Goal: Task Accomplishment & Management: Complete application form

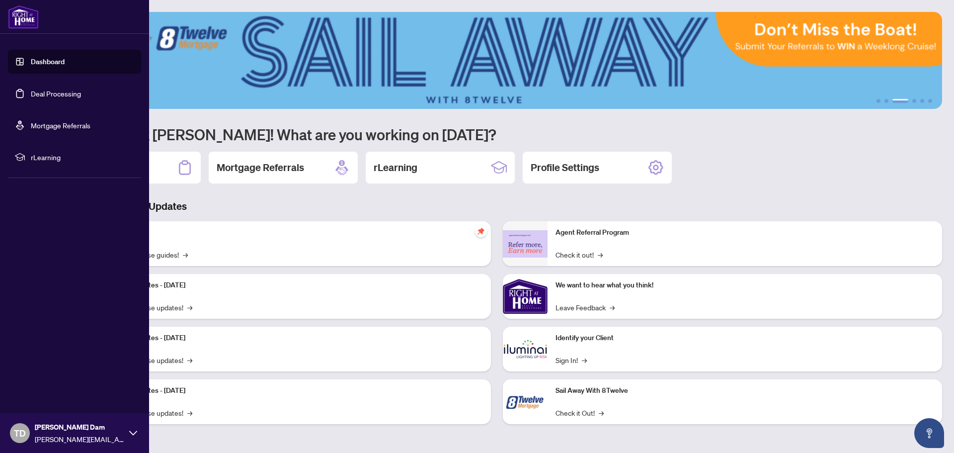
click at [52, 96] on link "Deal Processing" at bounding box center [56, 93] width 50 height 9
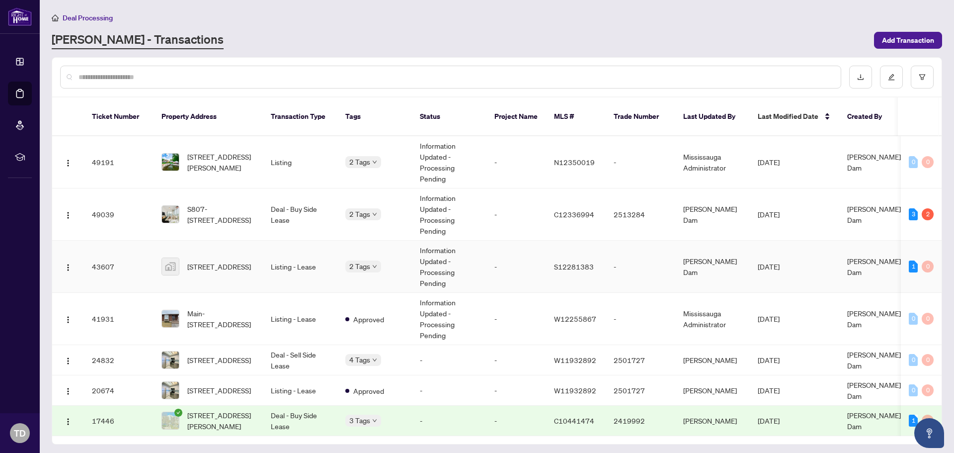
click at [463, 247] on td "Information Updated - Processing Pending" at bounding box center [449, 267] width 75 height 52
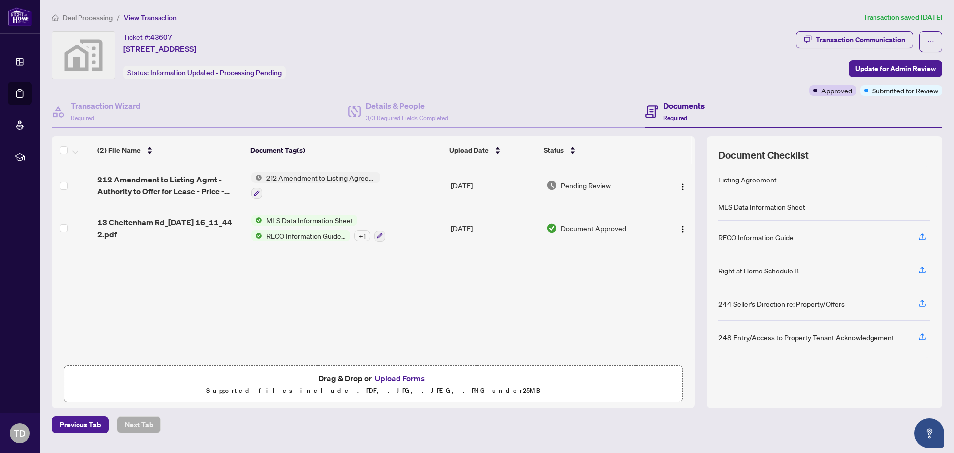
click at [419, 377] on button "Upload Forms" at bounding box center [400, 378] width 56 height 13
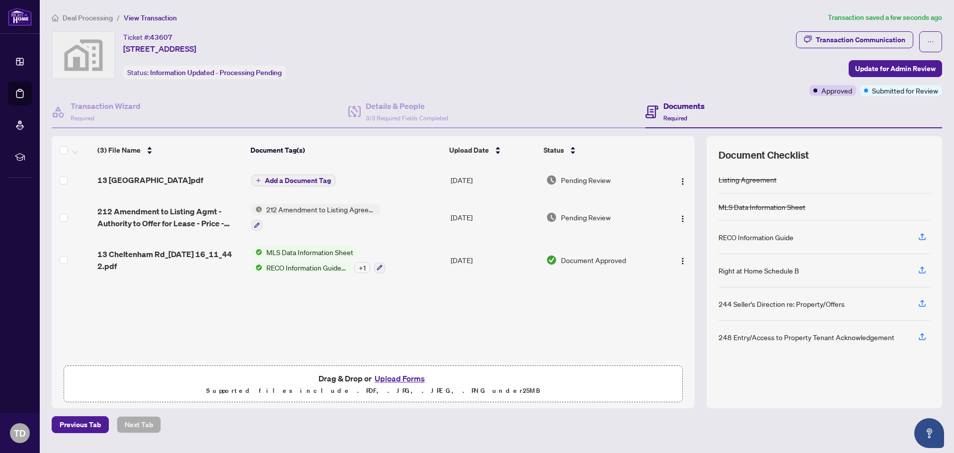
click at [296, 181] on span "Add a Document Tag" at bounding box center [298, 180] width 66 height 7
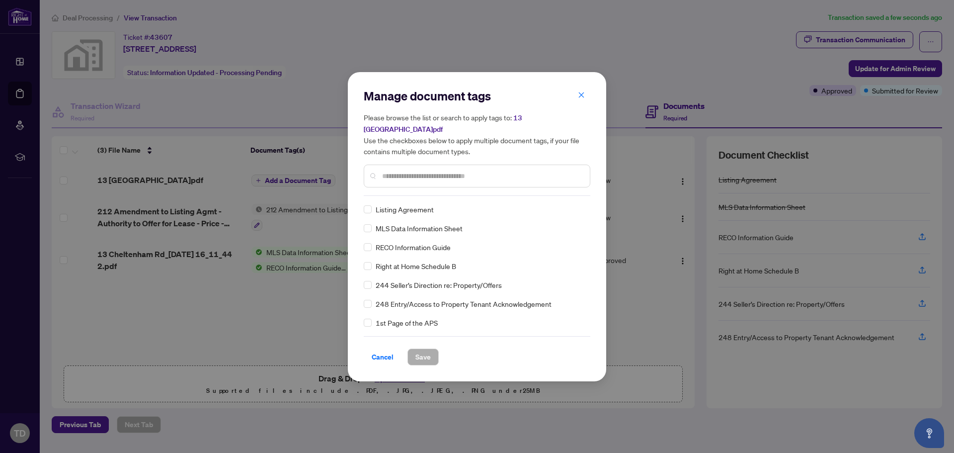
click at [451, 170] on input "text" at bounding box center [482, 175] width 200 height 11
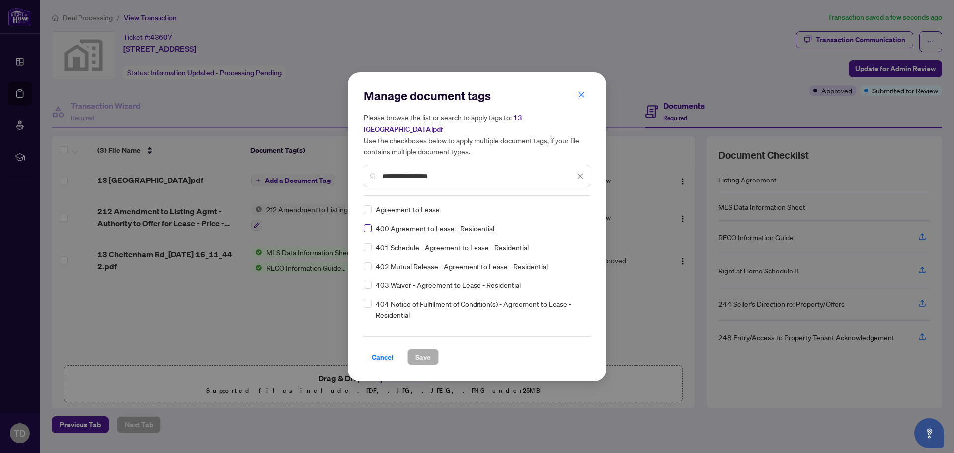
type input "**********"
click at [576, 170] on span "**********" at bounding box center [483, 175] width 202 height 11
click at [583, 172] on icon "close" at bounding box center [580, 175] width 7 height 7
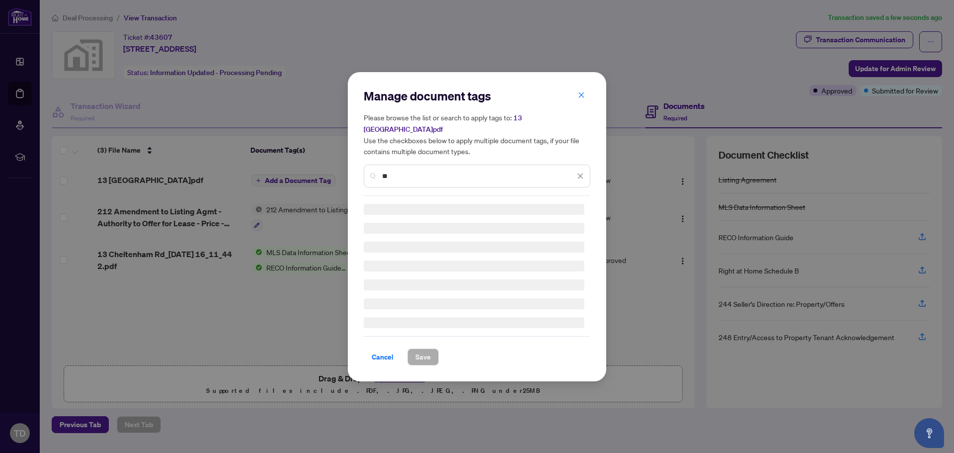
type input "*"
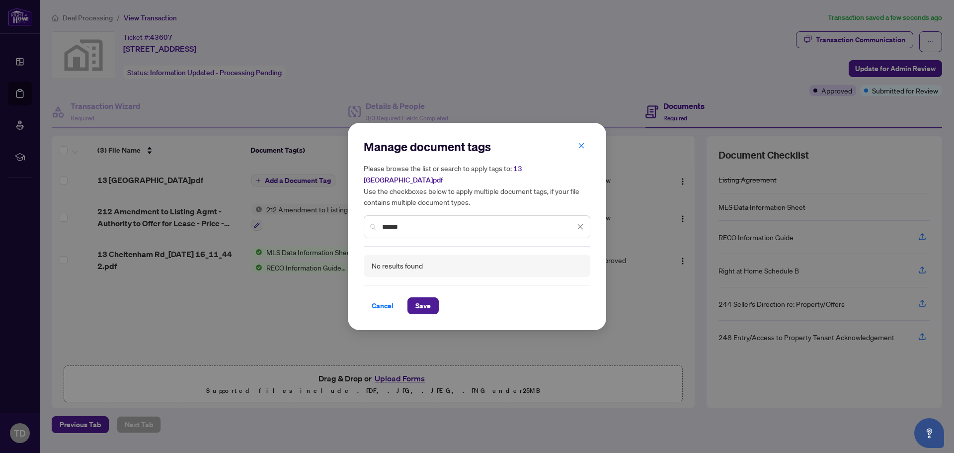
type input "*******"
drag, startPoint x: 460, startPoint y: 225, endPoint x: 114, endPoint y: 230, distance: 345.4
click at [120, 230] on div "Manage document tags Please browse the list or search to apply tags to: 13 chel…" at bounding box center [477, 226] width 954 height 453
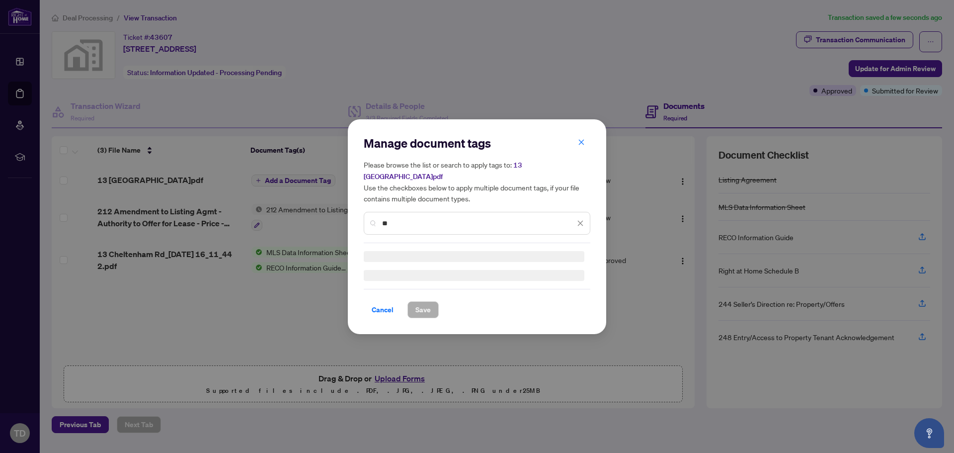
type input "*"
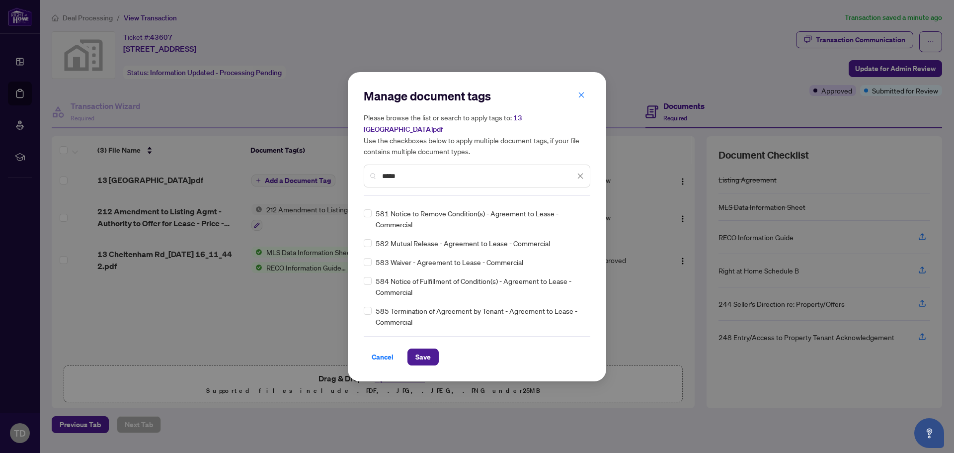
scroll to position [1281, 0]
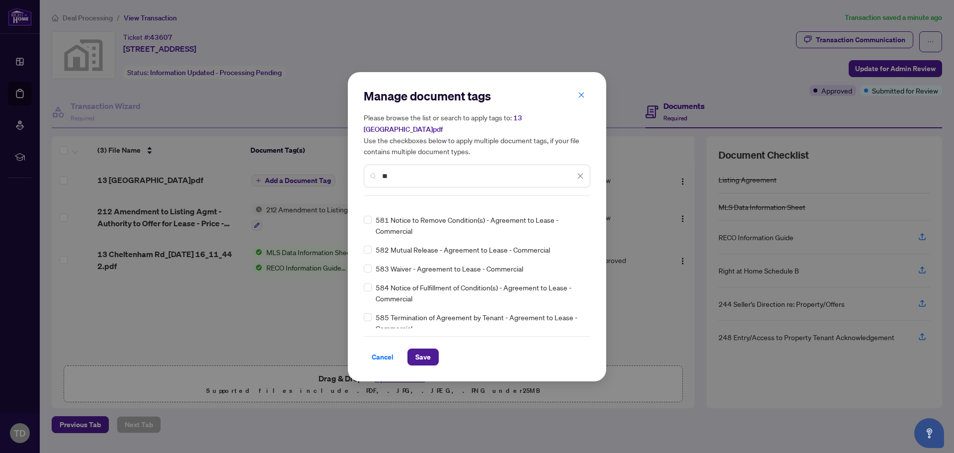
type input "*"
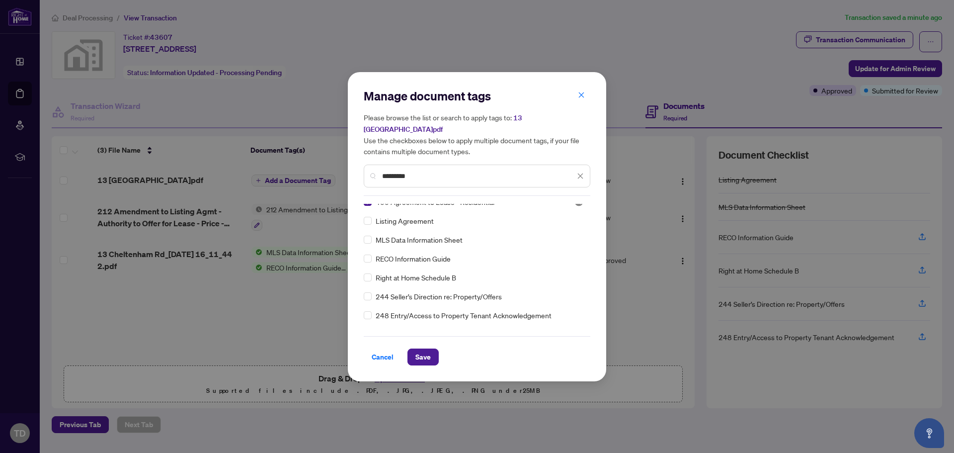
scroll to position [0, 0]
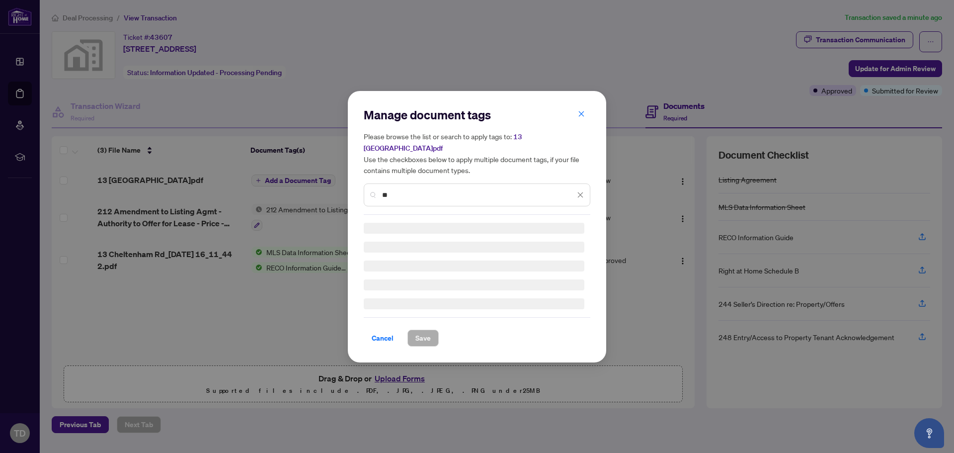
type input "*"
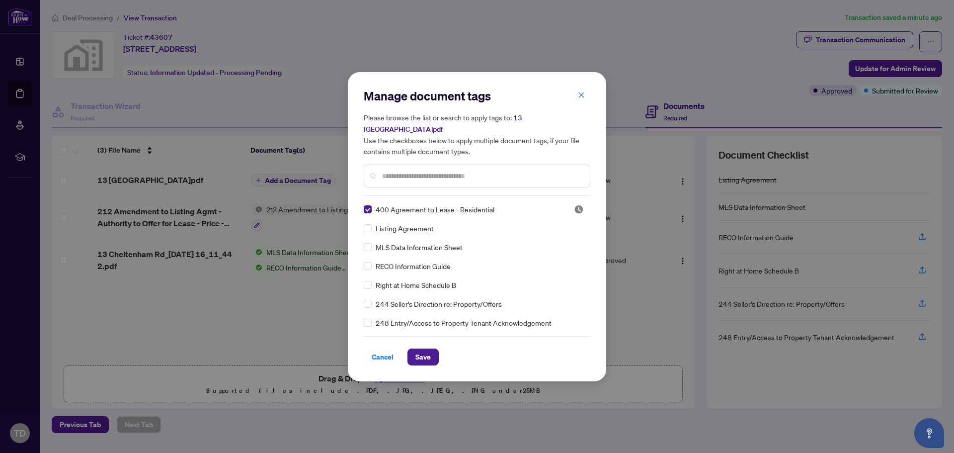
click at [496, 164] on div at bounding box center [477, 175] width 227 height 23
click at [495, 170] on input "text" at bounding box center [482, 175] width 200 height 11
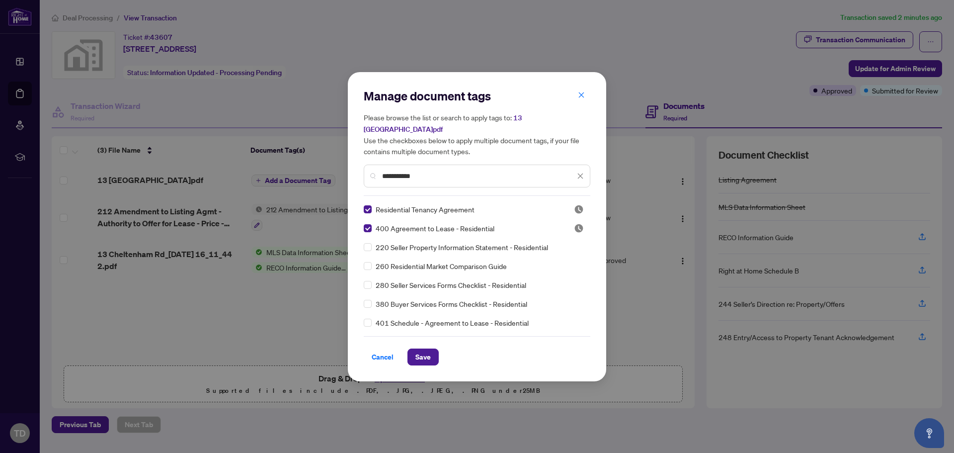
drag, startPoint x: 454, startPoint y: 168, endPoint x: 0, endPoint y: 162, distance: 454.3
click at [0, 161] on div "**********" at bounding box center [477, 226] width 954 height 453
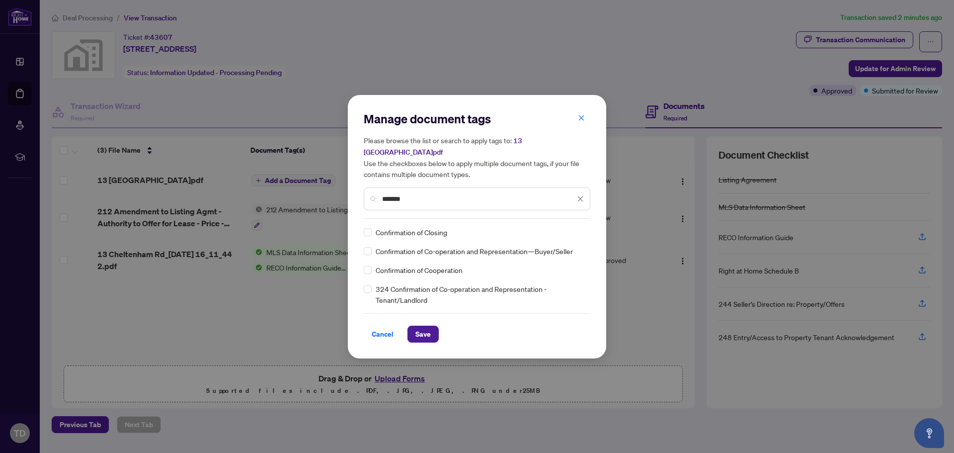
type input "*******"
click at [417, 326] on span "Save" at bounding box center [422, 334] width 15 height 16
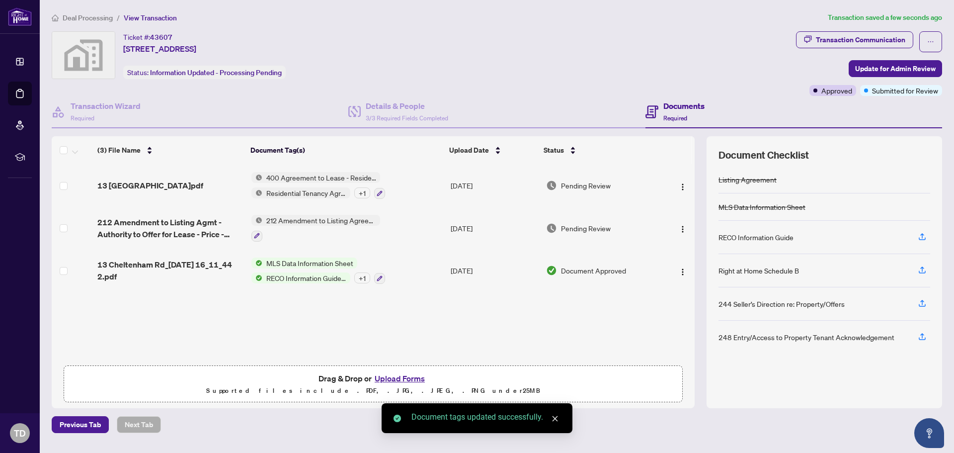
click at [411, 375] on button "Upload Forms" at bounding box center [400, 378] width 56 height 13
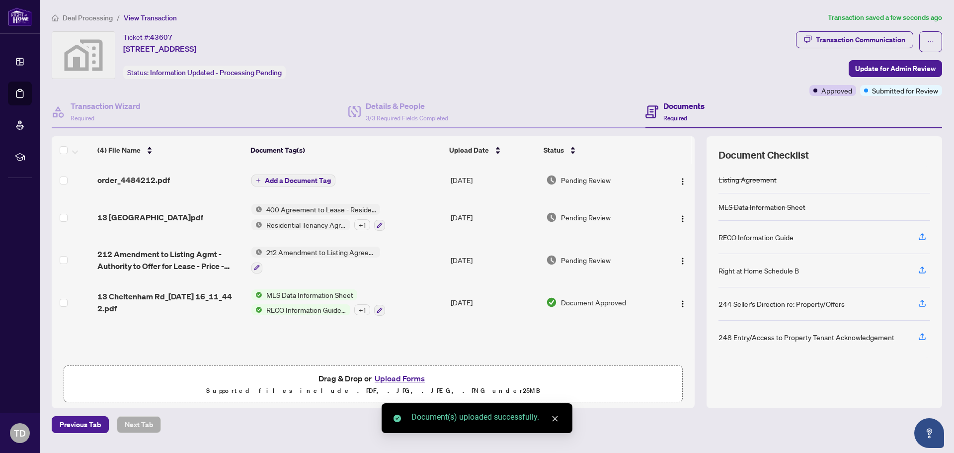
click at [316, 183] on span "Add a Document Tag" at bounding box center [298, 180] width 66 height 7
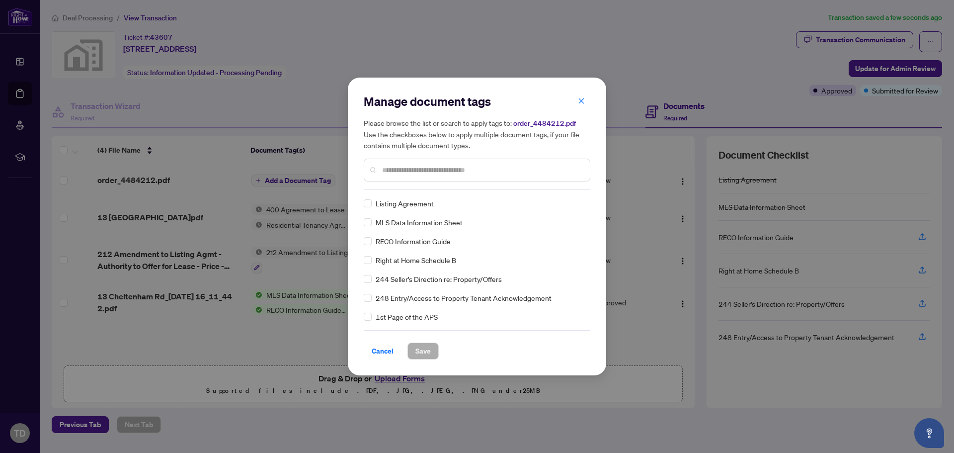
click at [445, 172] on input "text" at bounding box center [482, 169] width 200 height 11
type input "*******"
click at [428, 345] on span "Save" at bounding box center [422, 351] width 15 height 16
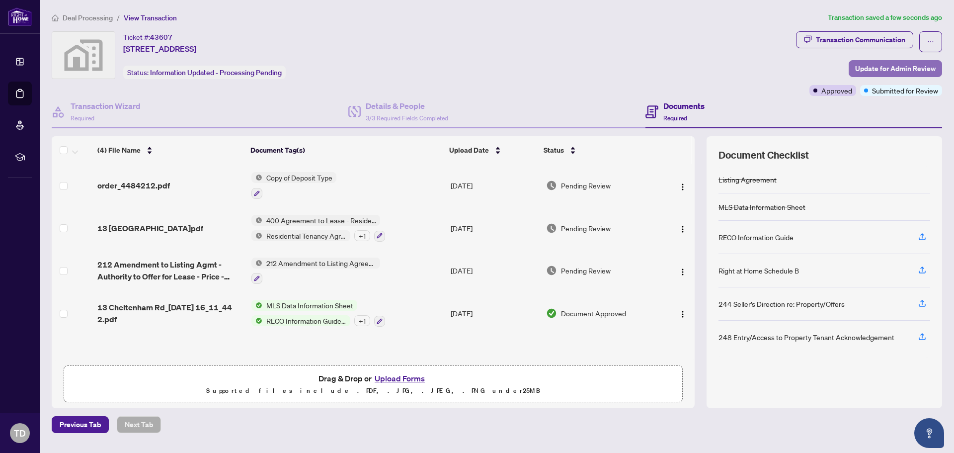
click at [918, 68] on span "Update for Admin Review" at bounding box center [895, 69] width 81 height 16
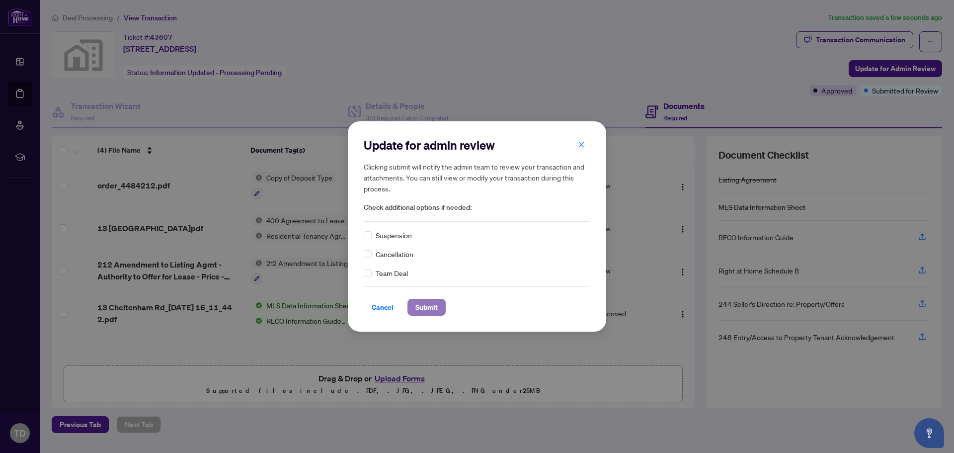
click at [432, 307] on span "Submit" at bounding box center [426, 307] width 22 height 16
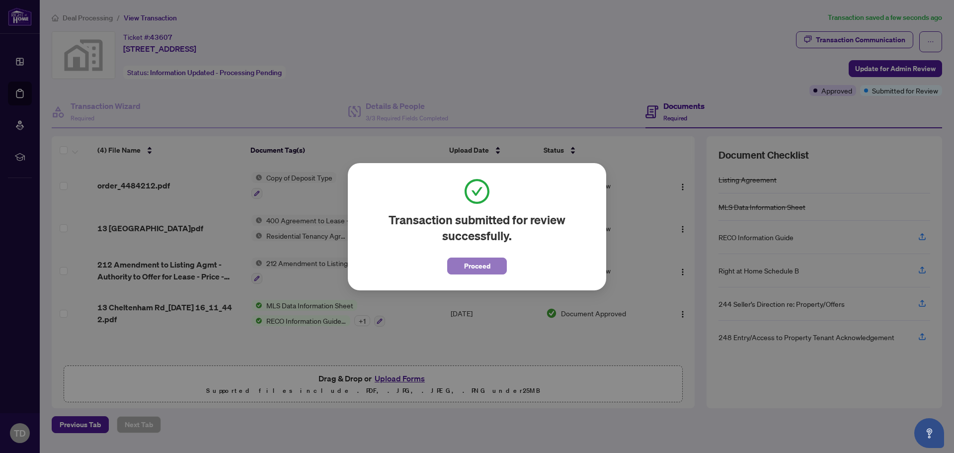
click at [486, 265] on span "Proceed" at bounding box center [477, 266] width 26 height 16
